Goal: Information Seeking & Learning: Find specific page/section

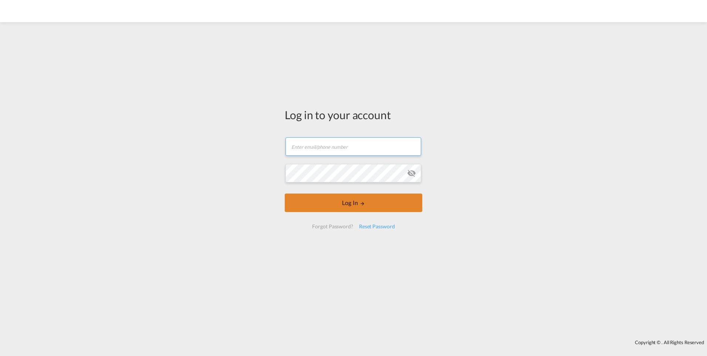
type input "[PERSON_NAME][EMAIL_ADDRESS][PERSON_NAME][DOMAIN_NAME]"
click at [351, 196] on button "Log In" at bounding box center [354, 202] width 138 height 18
